Goal: Find specific page/section: Find specific page/section

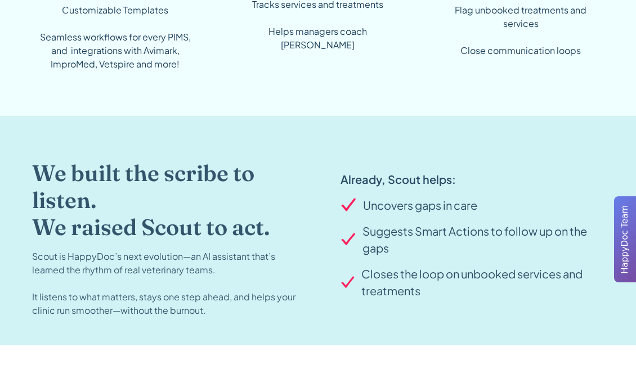
scroll to position [1125, 0]
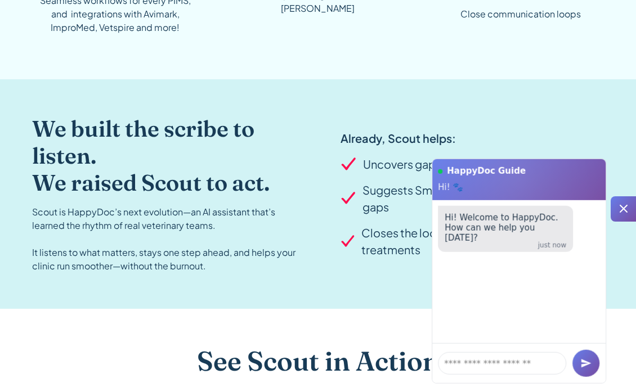
click at [625, 206] on icon at bounding box center [623, 209] width 8 height 8
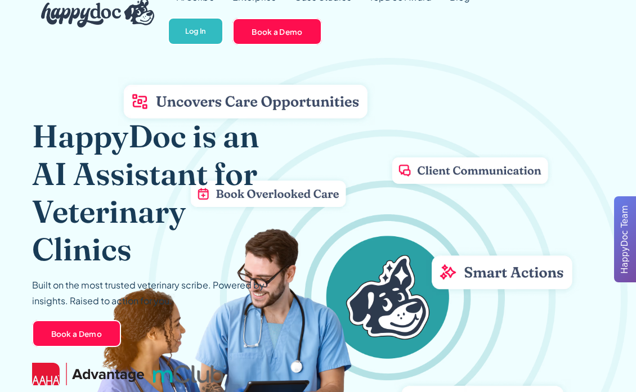
scroll to position [0, 0]
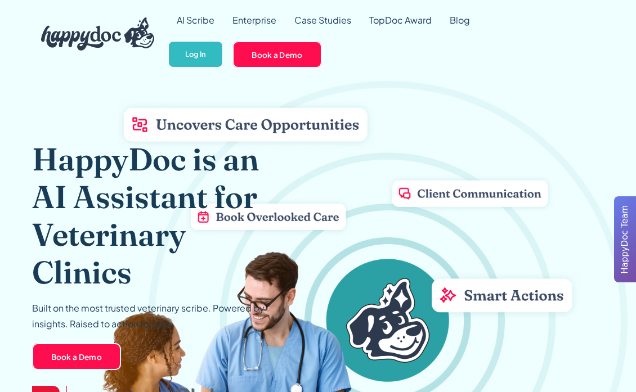
click at [203, 18] on link "AI Scribe" at bounding box center [196, 20] width 56 height 40
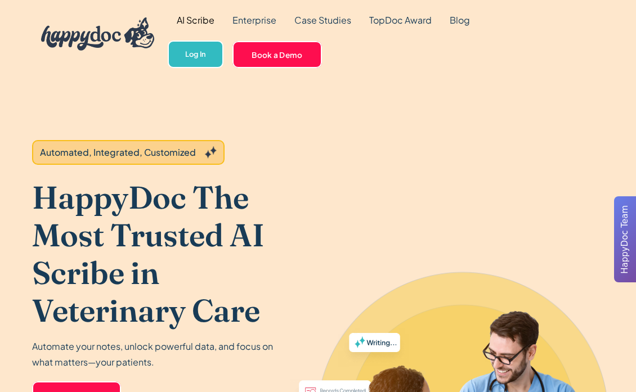
click at [248, 21] on link "Enterprise" at bounding box center [254, 20] width 62 height 40
drag, startPoint x: 398, startPoint y: 53, endPoint x: 402, endPoint y: 48, distance: 6.9
